Goal: Transaction & Acquisition: Purchase product/service

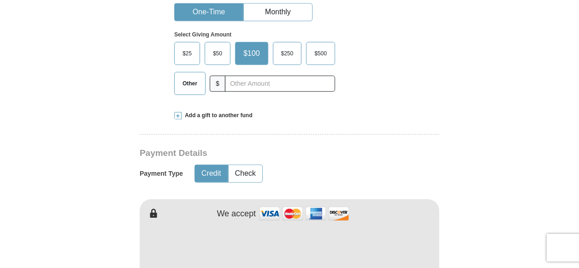
scroll to position [368, 0]
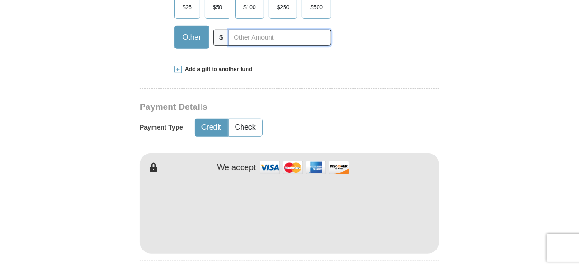
click at [239, 37] on input "text" at bounding box center [279, 37] width 102 height 16
type input "110"
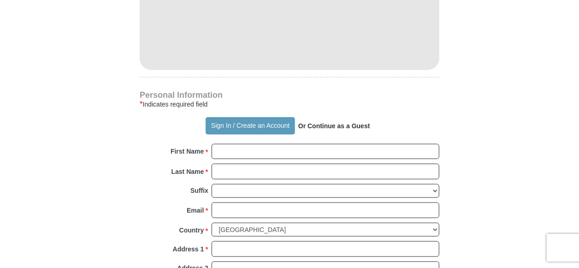
scroll to position [553, 0]
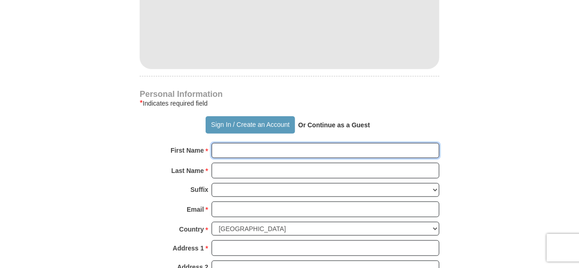
click at [226, 148] on input "First Name *" at bounding box center [325, 151] width 228 height 16
type input "[PERSON_NAME]"
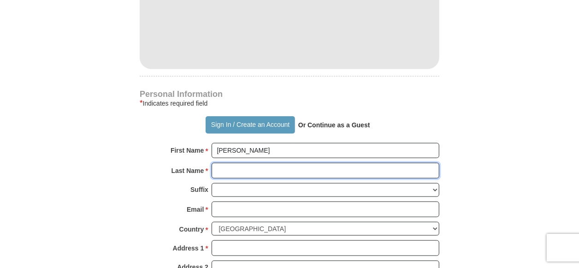
type input "[PERSON_NAME]"
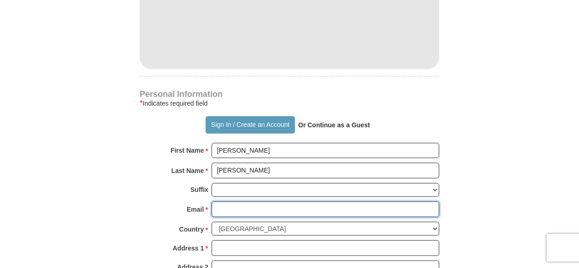
type input "[EMAIL_ADDRESS][DOMAIN_NAME]"
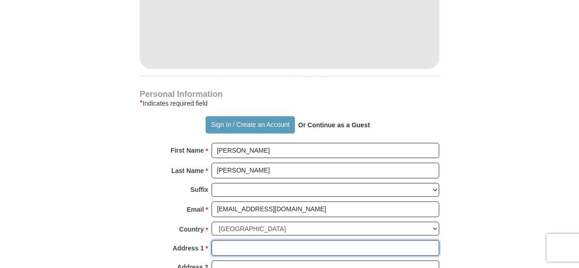
type input "[STREET_ADDRESS]"
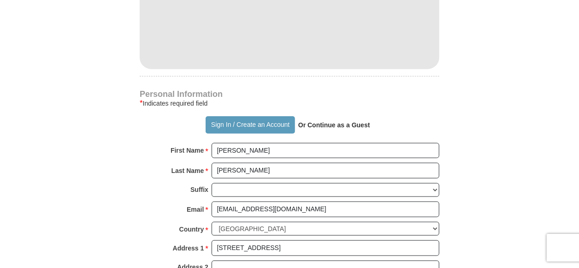
type input "Awendaw"
type input "29429"
type input "8439283327"
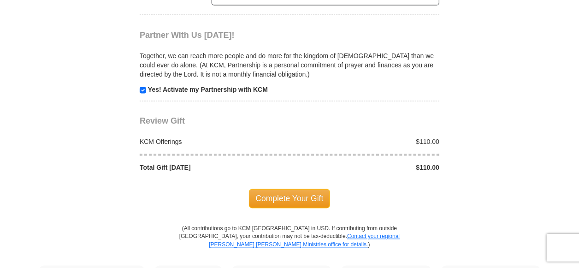
scroll to position [921, 0]
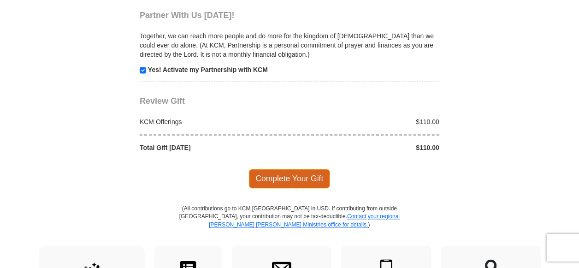
click at [303, 177] on span "Complete Your Gift" at bounding box center [290, 178] width 82 height 19
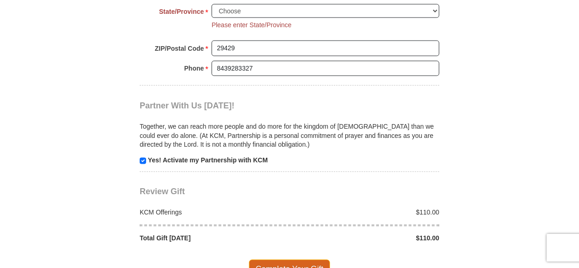
scroll to position [838, 0]
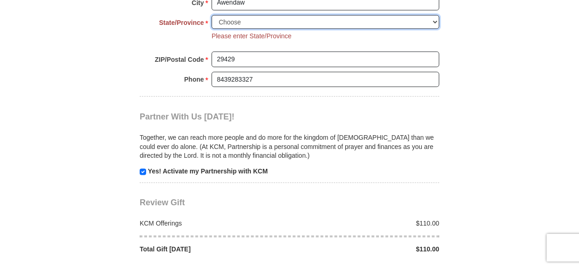
click at [434, 15] on select "Choose [US_STATE] [US_STATE] [US_STATE] [US_STATE] [US_STATE] Armed Forces Amer…" at bounding box center [325, 22] width 228 height 14
select select "SC"
click at [211, 15] on select "Choose [US_STATE] [US_STATE] [US_STATE] [US_STATE] [US_STATE] Armed Forces Amer…" at bounding box center [325, 22] width 228 height 14
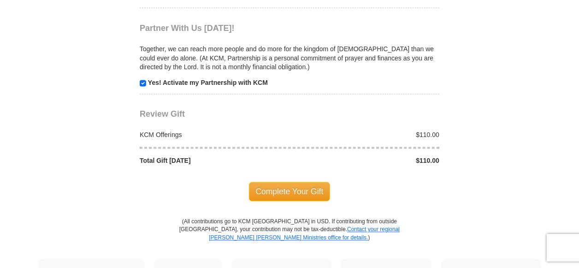
scroll to position [930, 0]
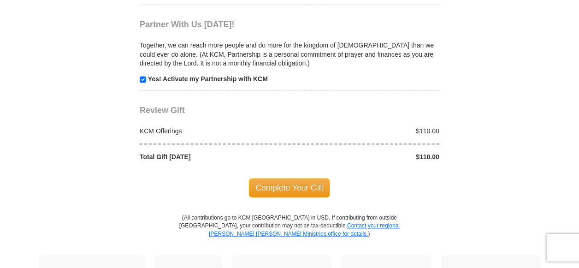
click at [293, 187] on span "Complete Your Gift" at bounding box center [290, 187] width 82 height 19
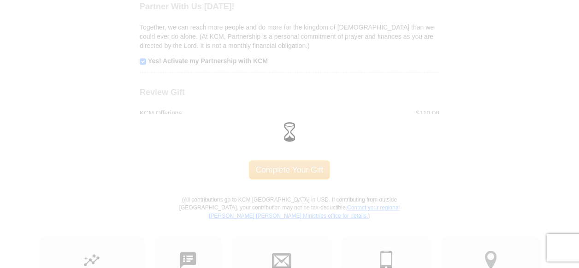
scroll to position [912, 0]
